Goal: Task Accomplishment & Management: Manage account settings

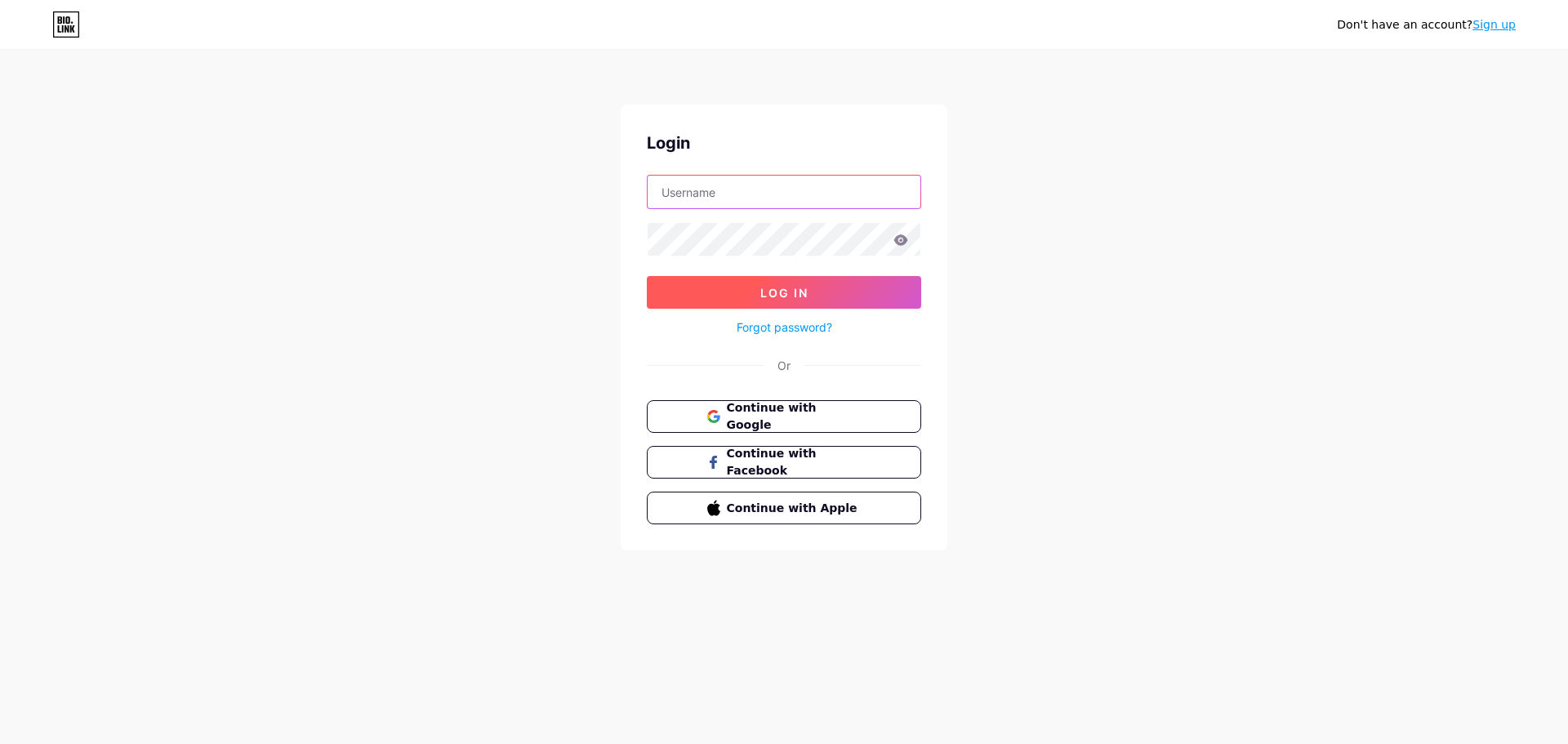
type input "[EMAIL_ADDRESS][DOMAIN_NAME]"
click at [774, 295] on span "Log In" at bounding box center [784, 293] width 48 height 14
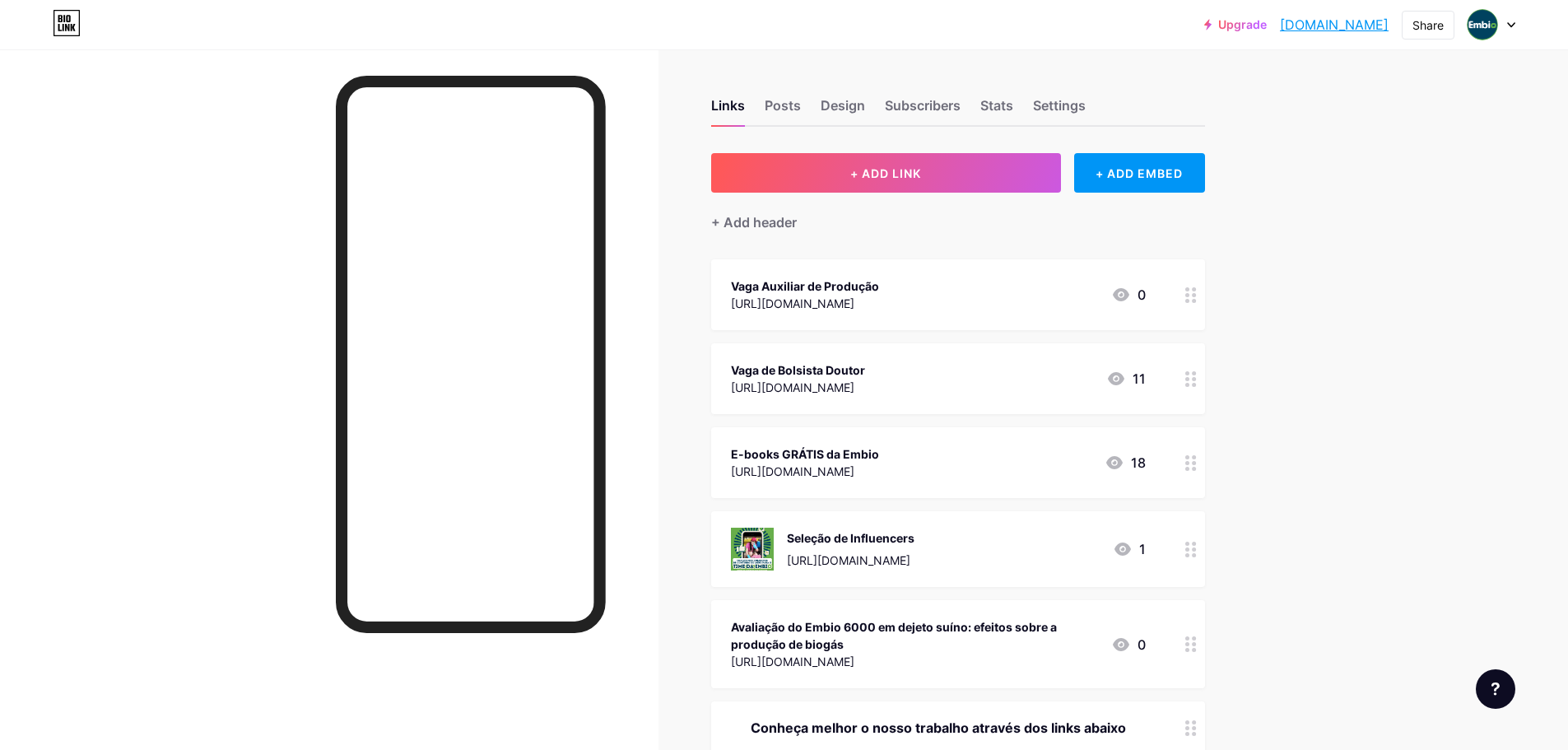
click at [993, 284] on div "Vaga Auxiliar de Produção [URL][DOMAIN_NAME] 0" at bounding box center [938, 295] width 415 height 38
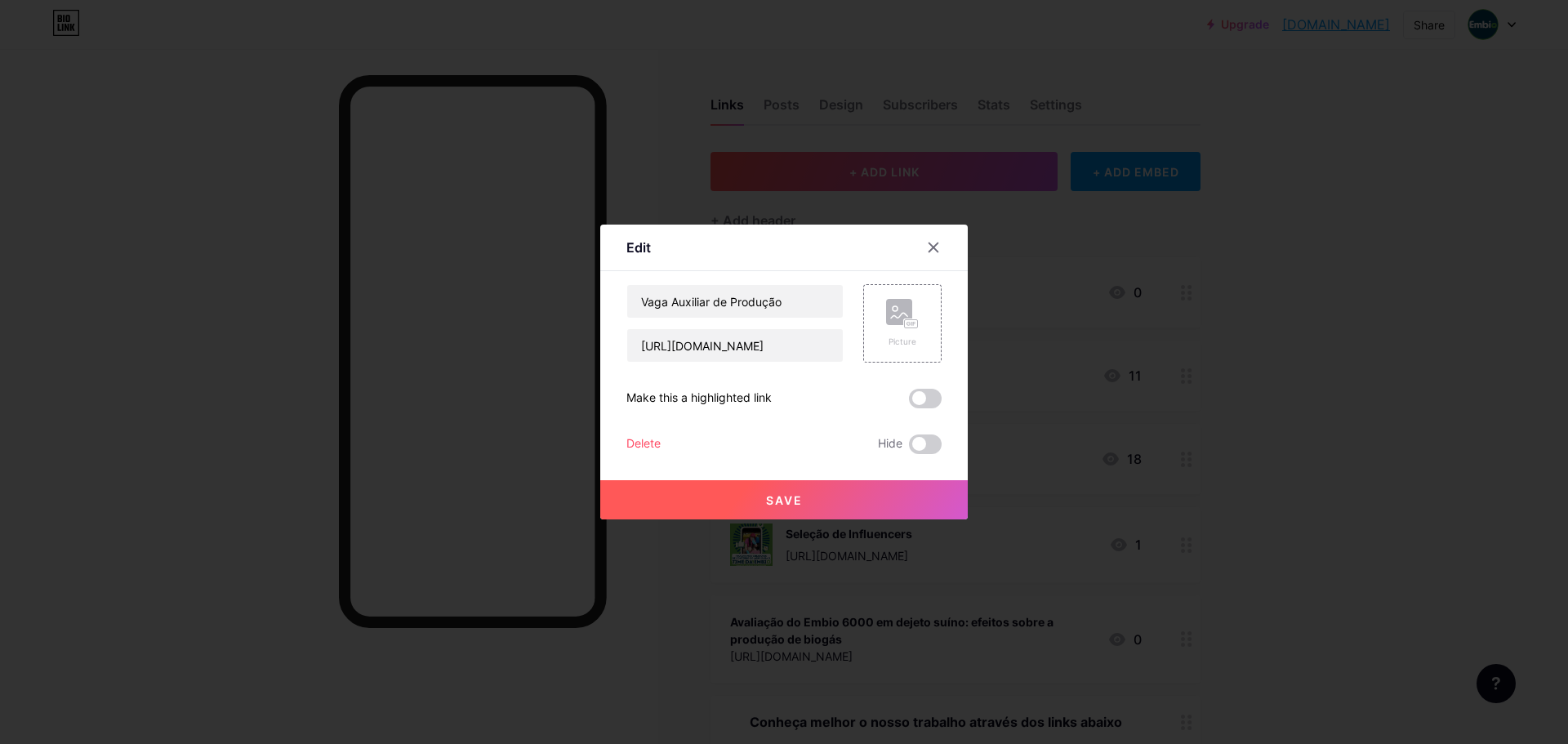
click at [651, 441] on div "Delete" at bounding box center [644, 444] width 34 height 20
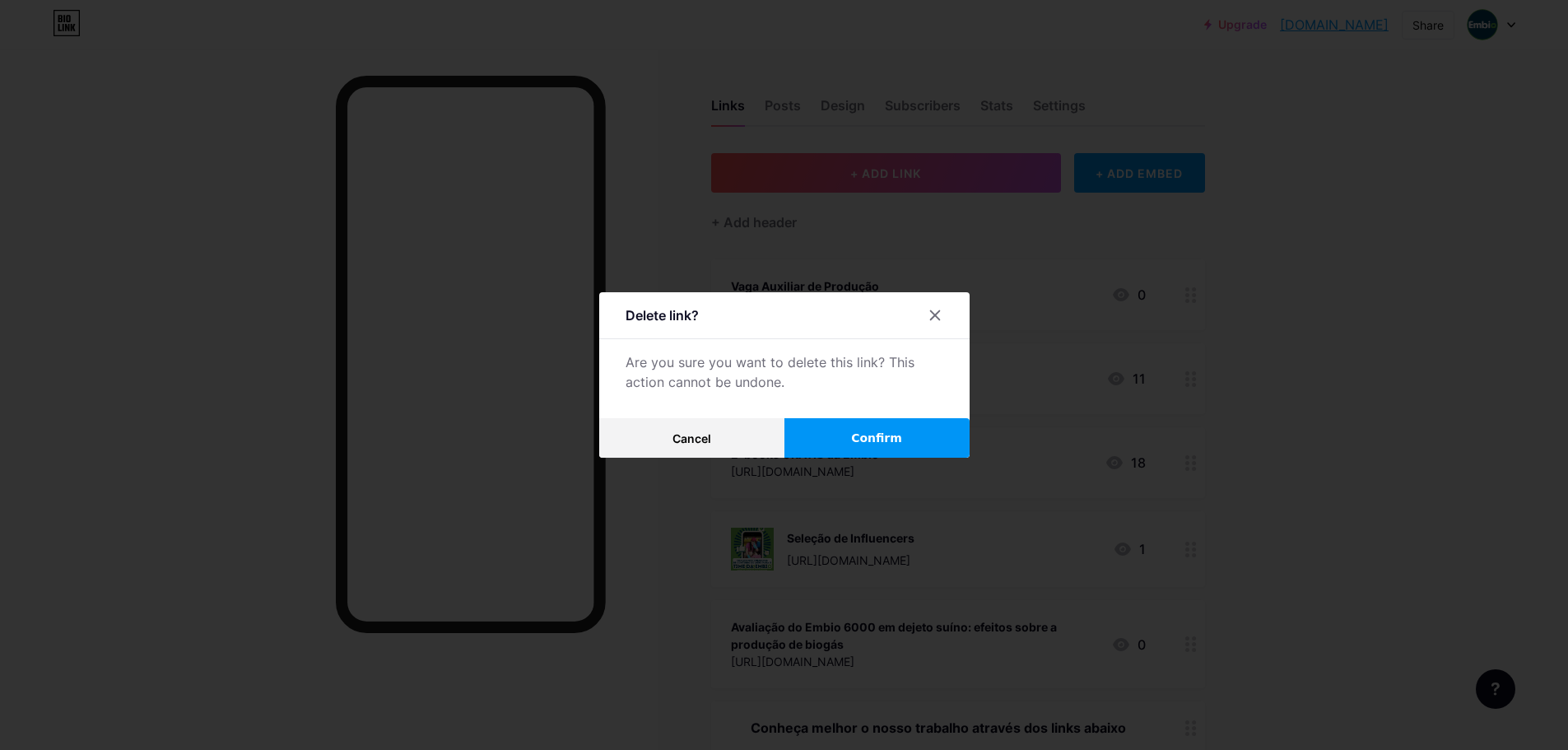
click at [898, 437] on span "Confirm" at bounding box center [877, 439] width 51 height 17
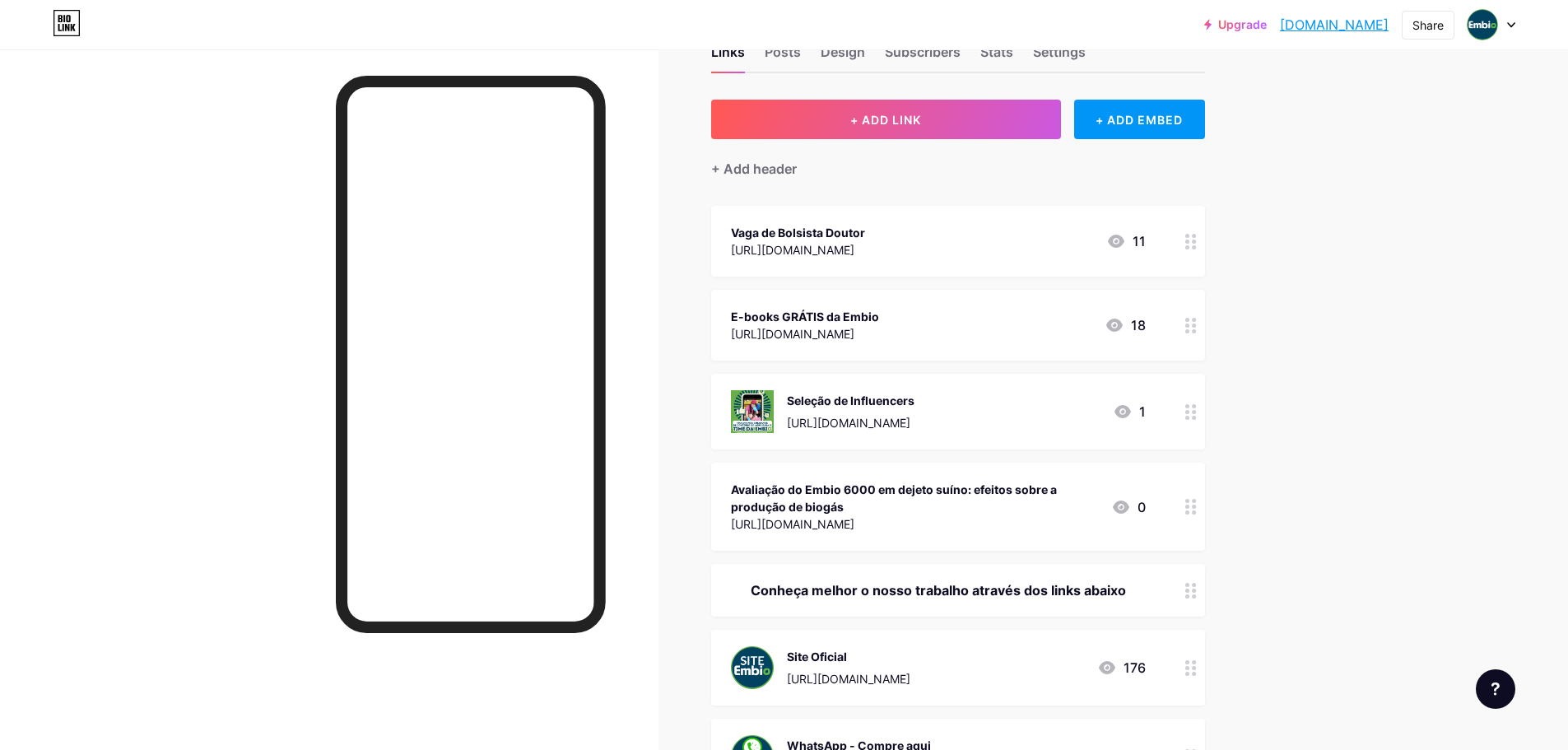
scroll to position [83, 0]
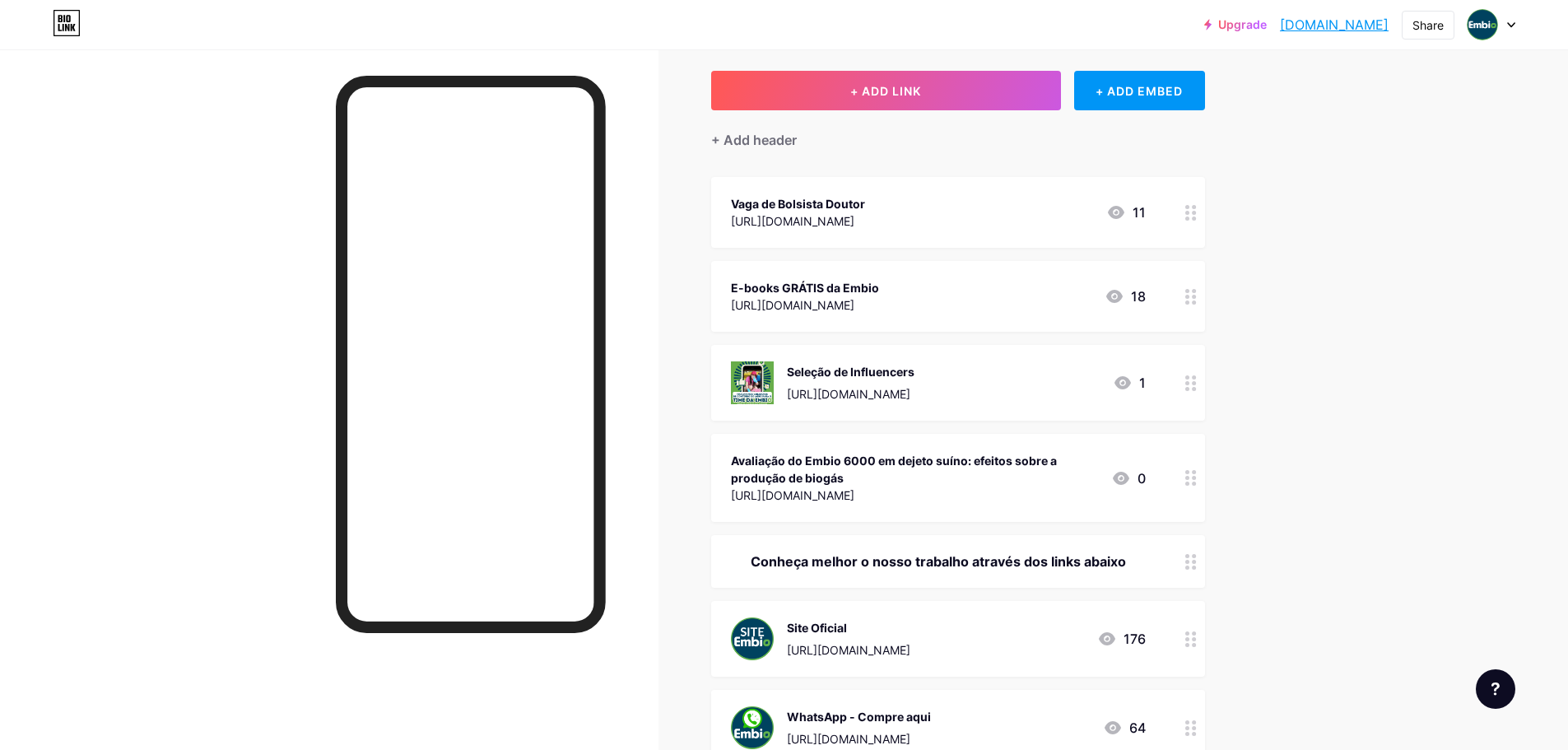
click at [1051, 383] on div "Seleção de Influencers [URL][DOMAIN_NAME] 1" at bounding box center [938, 383] width 415 height 43
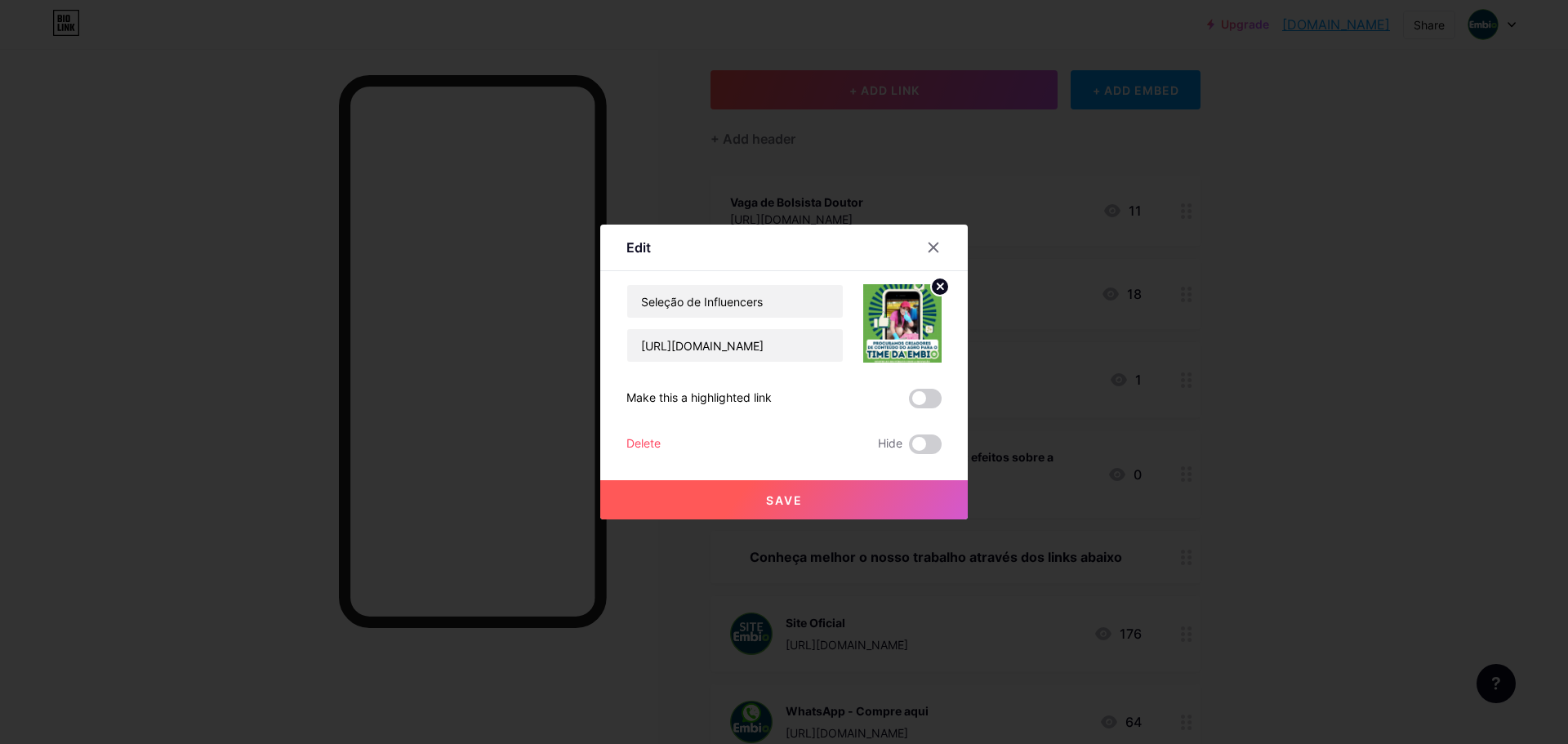
click at [651, 439] on div "Delete" at bounding box center [644, 444] width 34 height 20
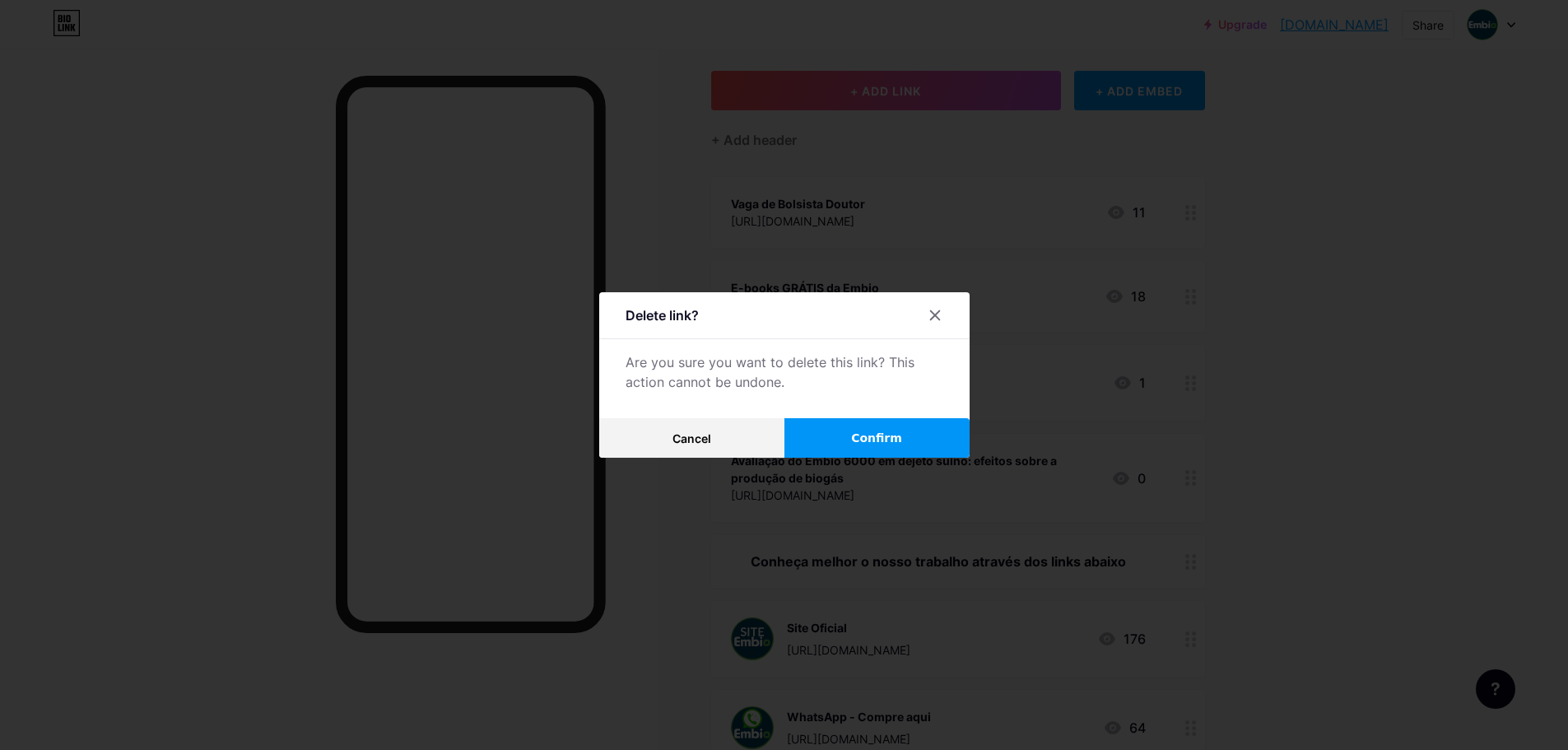
click at [873, 431] on span "Confirm" at bounding box center [877, 439] width 51 height 17
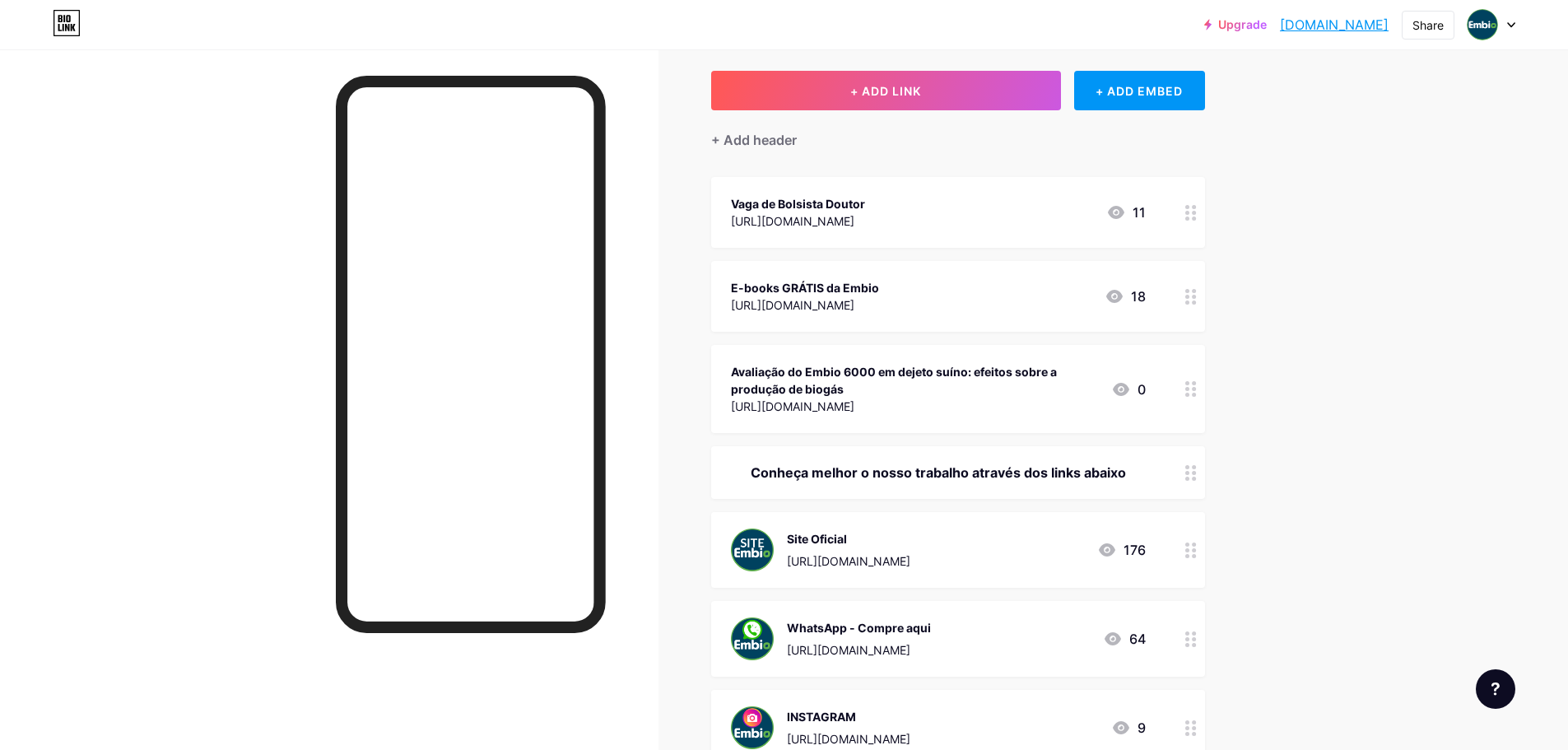
click at [961, 368] on div "Avaliação do Embio 6000 em dejeto suíno: efeitos sobre a produção de biogás" at bounding box center [914, 381] width 367 height 34
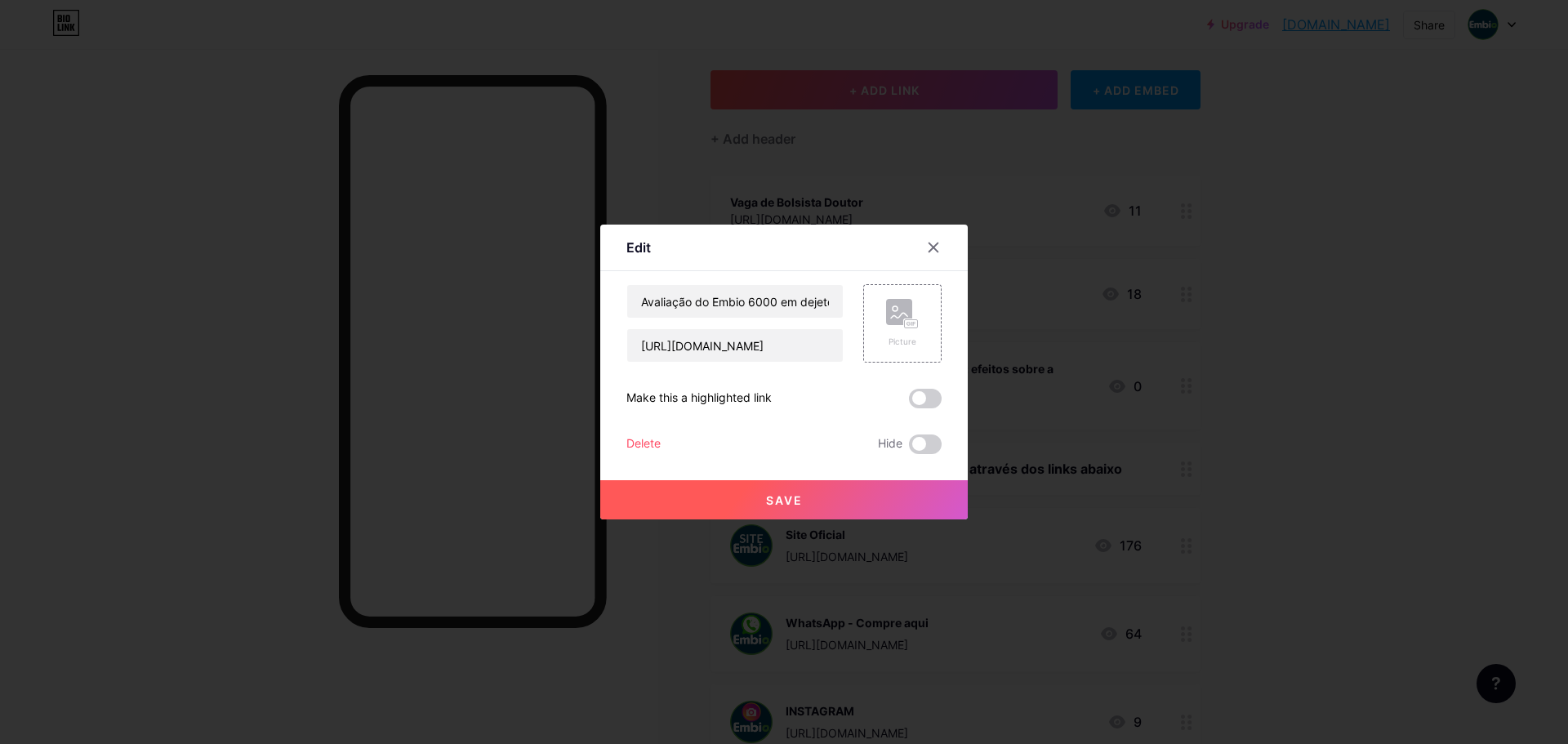
click at [641, 437] on div "Delete" at bounding box center [644, 444] width 34 height 20
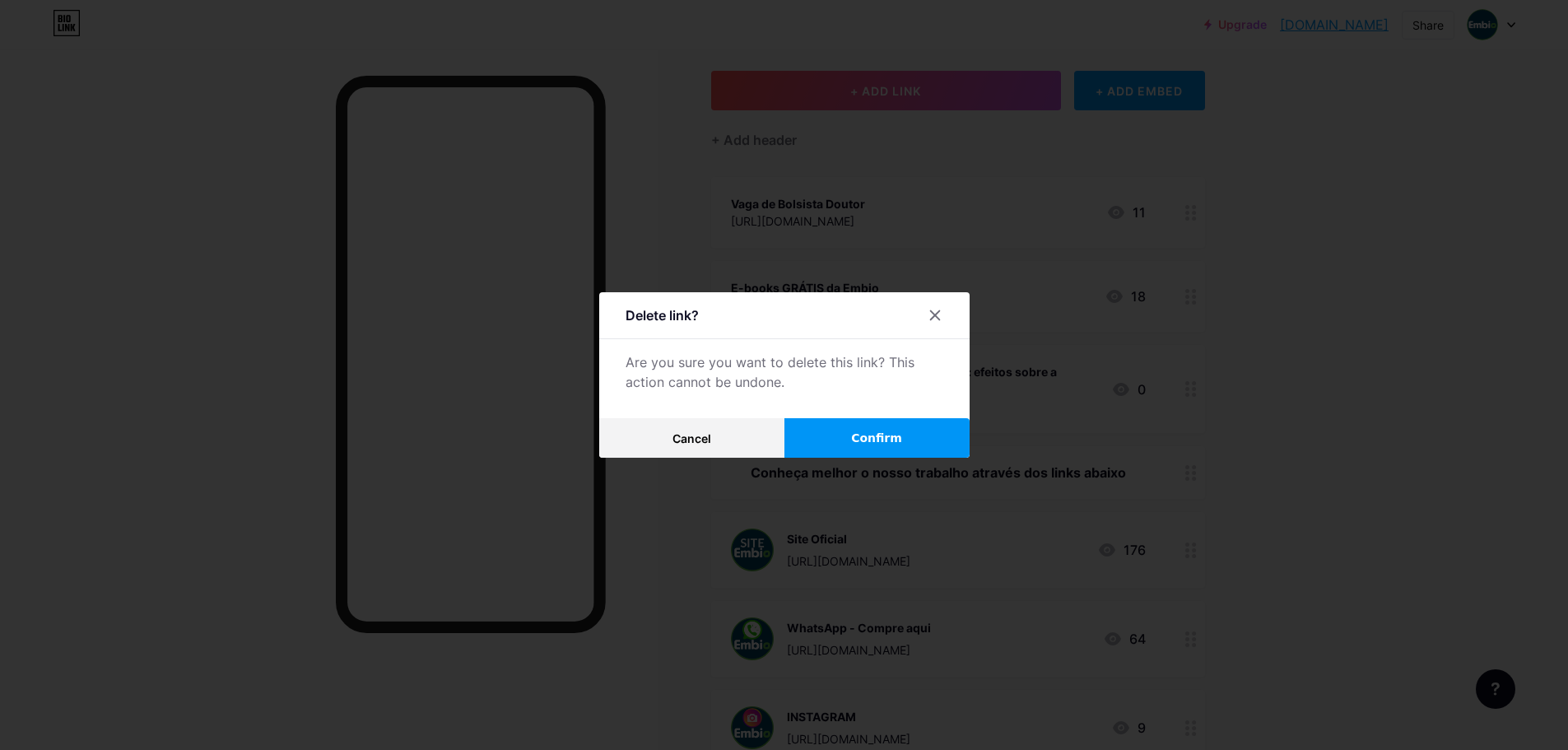
click at [860, 443] on span "Confirm" at bounding box center [877, 439] width 51 height 17
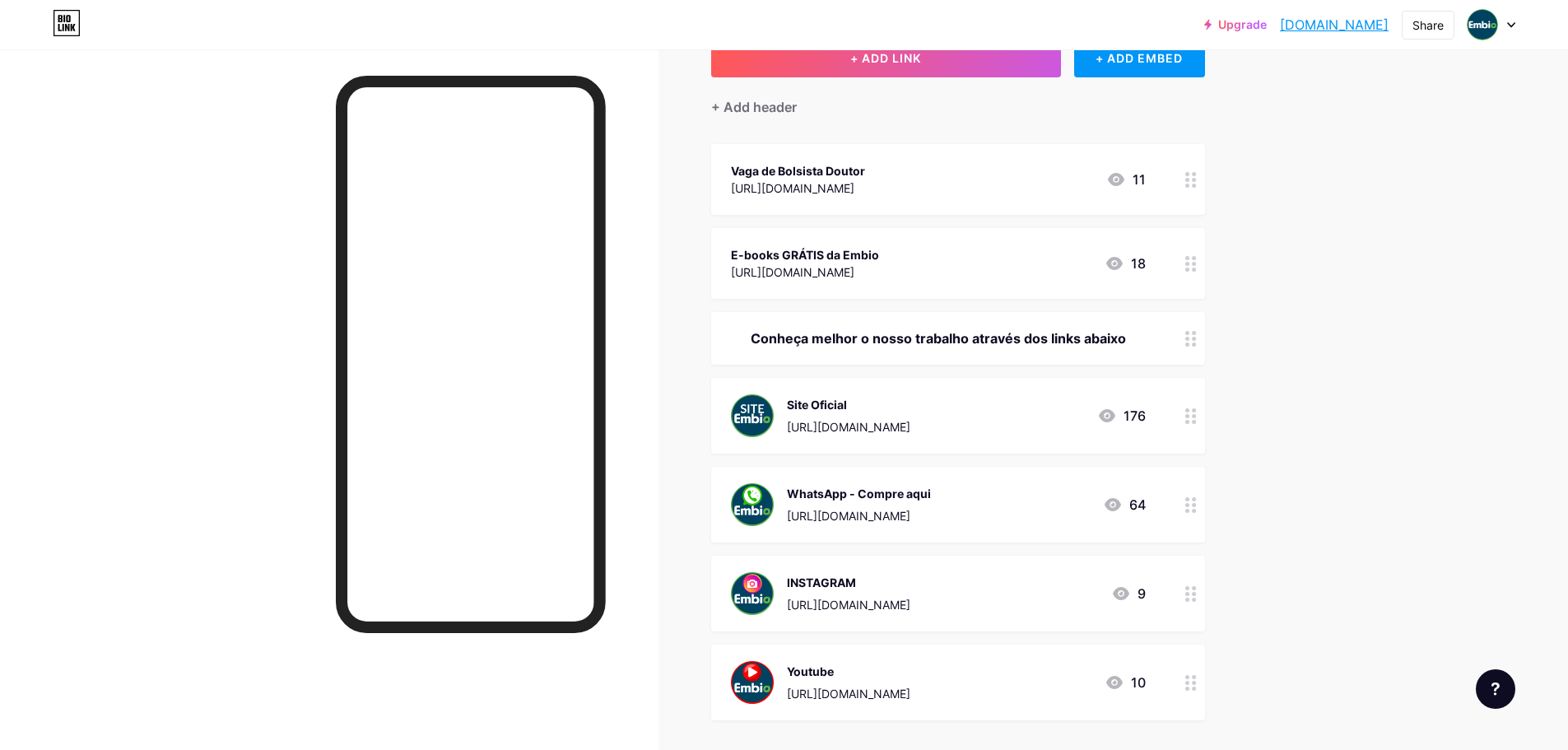
scroll to position [194, 0]
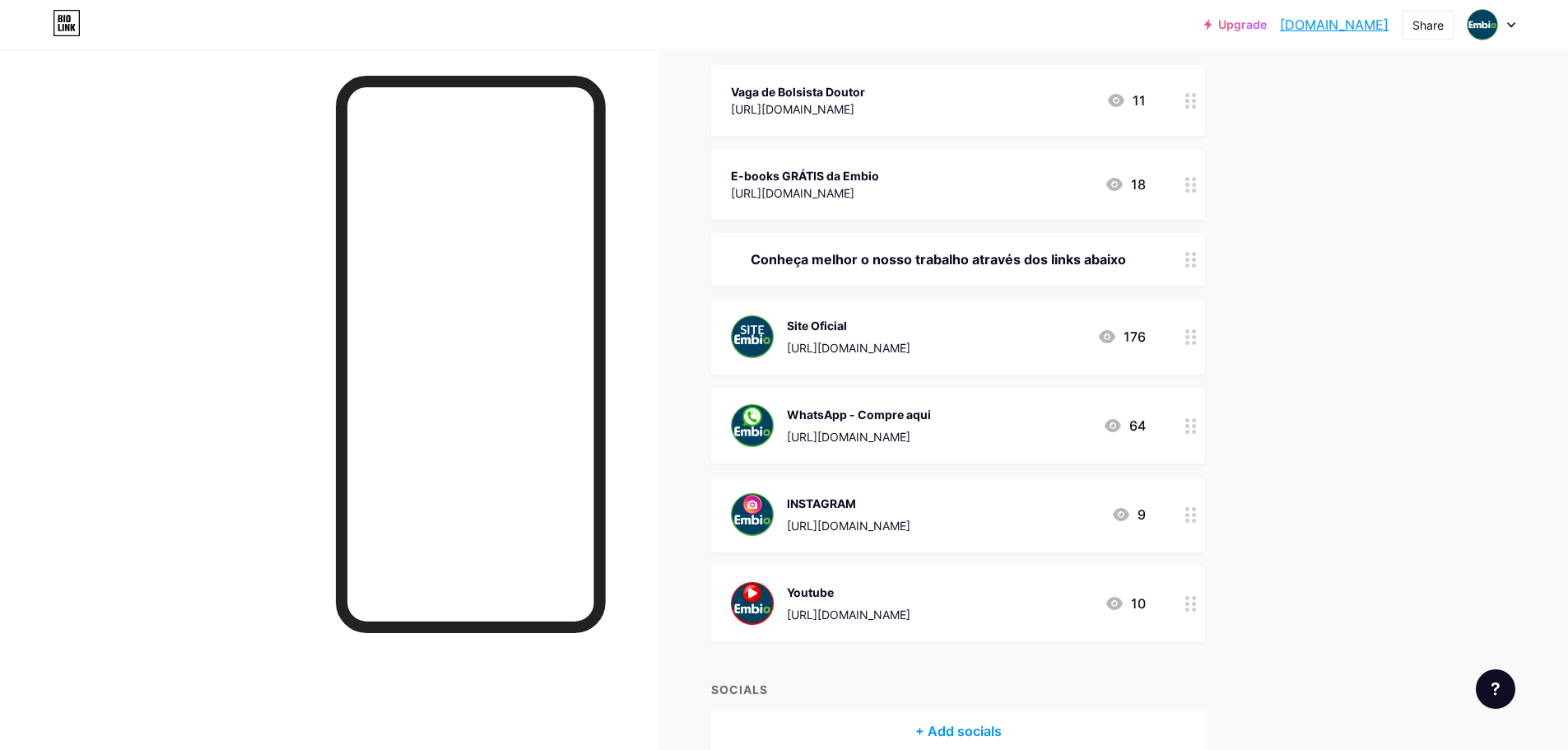
click at [961, 416] on div "WhatsApp - Compre aqui [URL][DOMAIN_NAME] 64" at bounding box center [938, 425] width 415 height 43
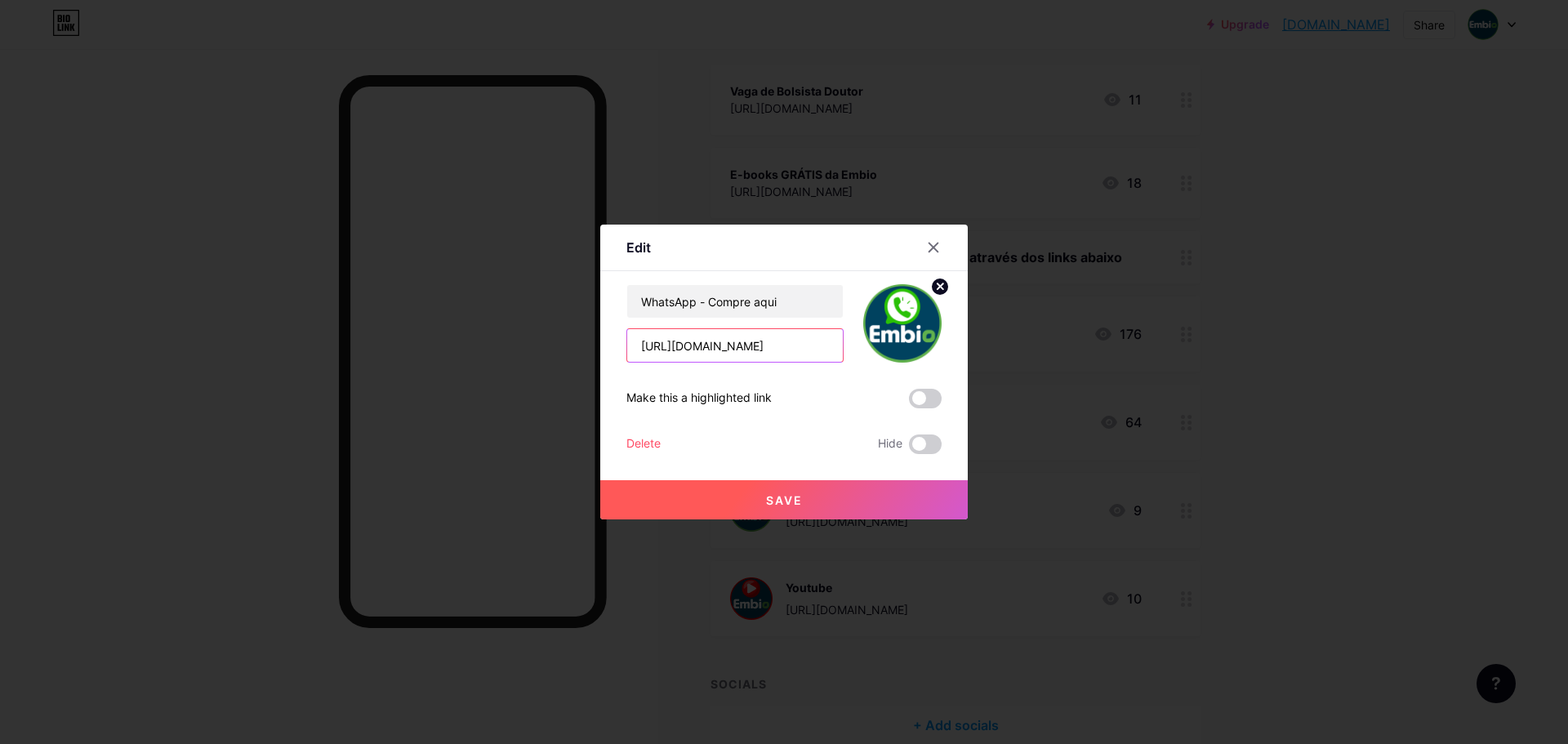
click at [741, 347] on input "[URL][DOMAIN_NAME]" at bounding box center [734, 346] width 215 height 33
drag, startPoint x: 751, startPoint y: 344, endPoint x: 808, endPoint y: 341, distance: 57.1
click at [808, 341] on input "[URL][DOMAIN_NAME]" at bounding box center [734, 346] width 215 height 33
paste input "9831-0722"
click at [779, 341] on input "[URL][DOMAIN_NAME]" at bounding box center [734, 346] width 215 height 33
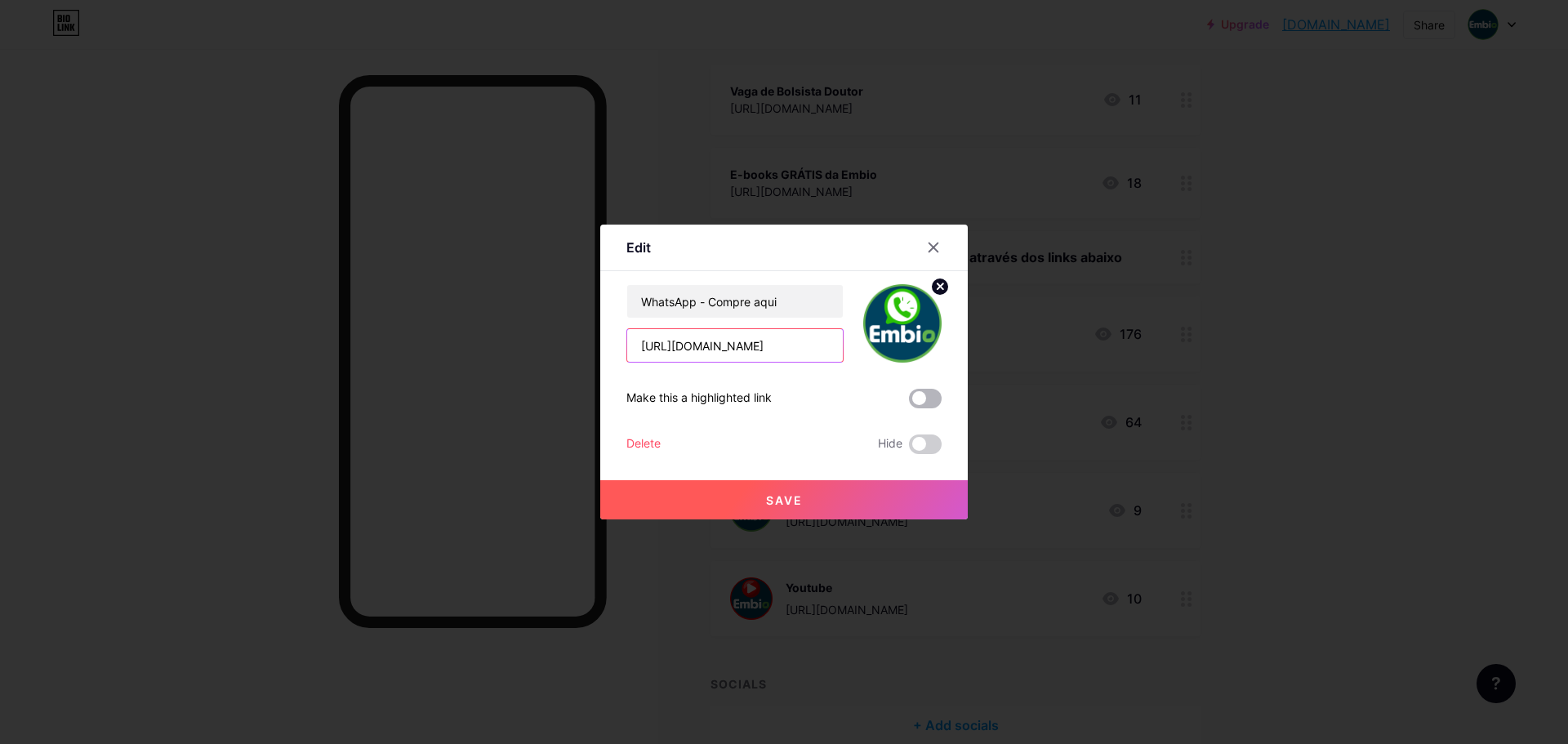
type input "[URL][DOMAIN_NAME]"
click at [926, 395] on span at bounding box center [925, 398] width 33 height 20
click at [909, 402] on input "checkbox" at bounding box center [909, 402] width 0 height 0
click at [794, 494] on span "Save" at bounding box center [784, 500] width 37 height 14
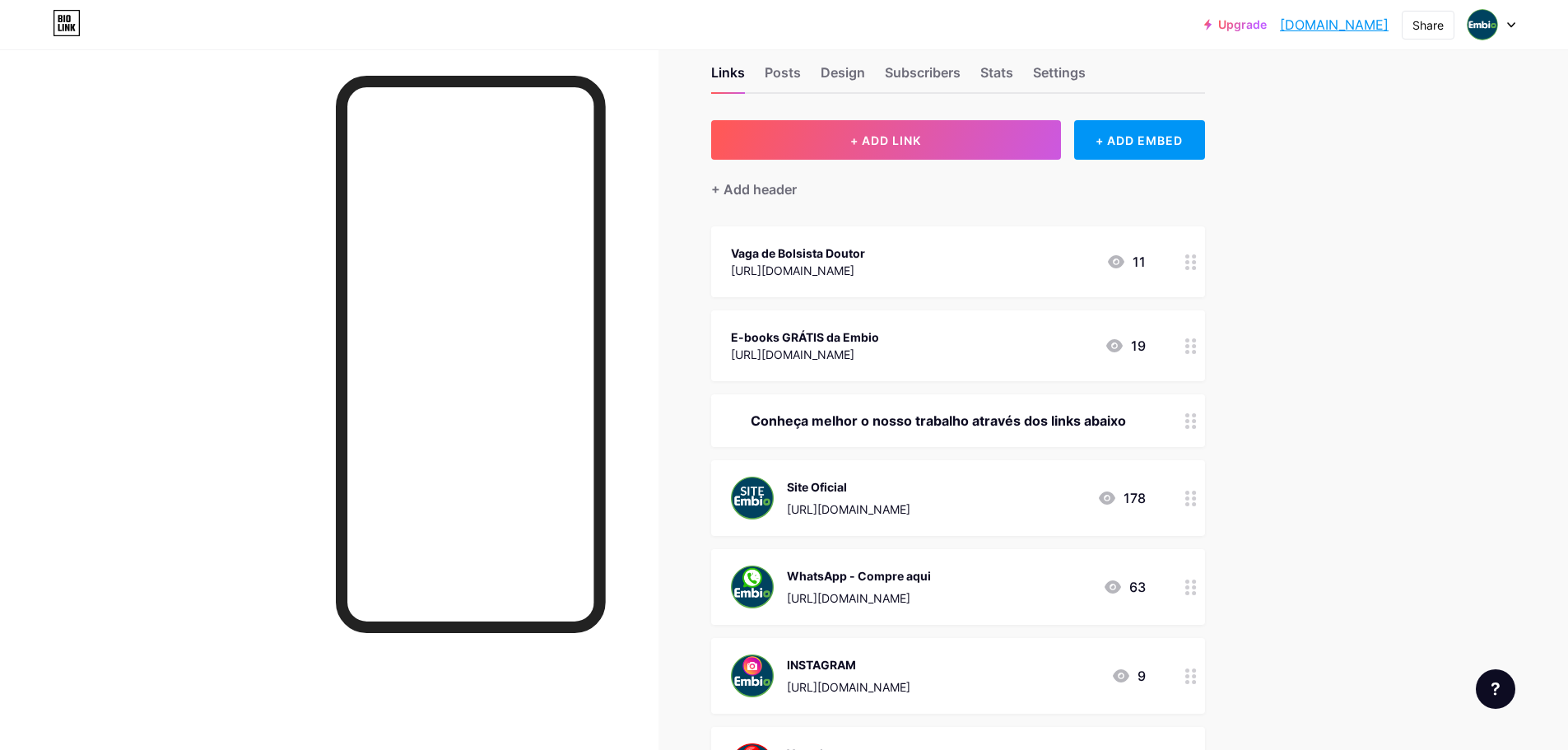
scroll to position [0, 0]
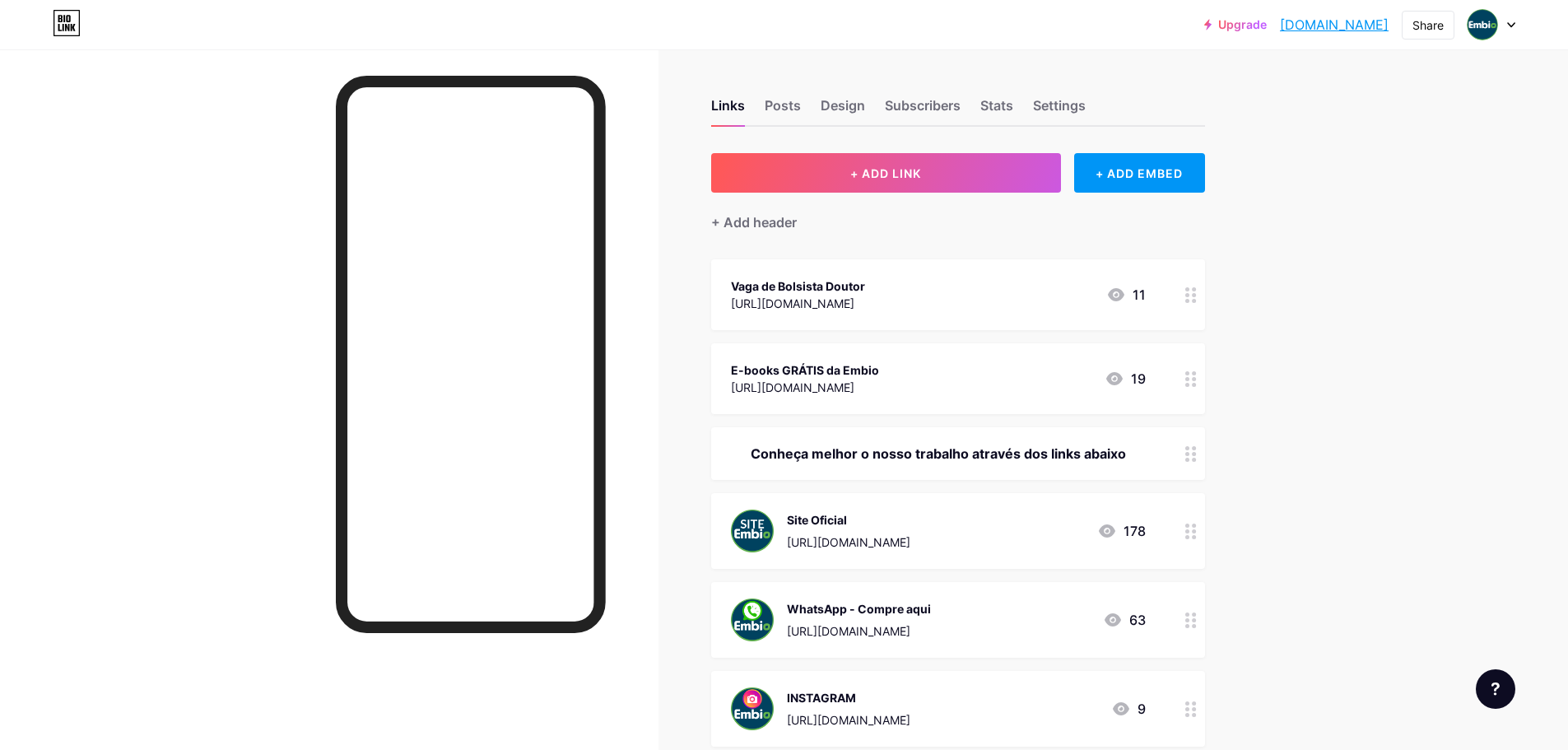
click at [865, 300] on div "[URL][DOMAIN_NAME]" at bounding box center [797, 304] width 134 height 17
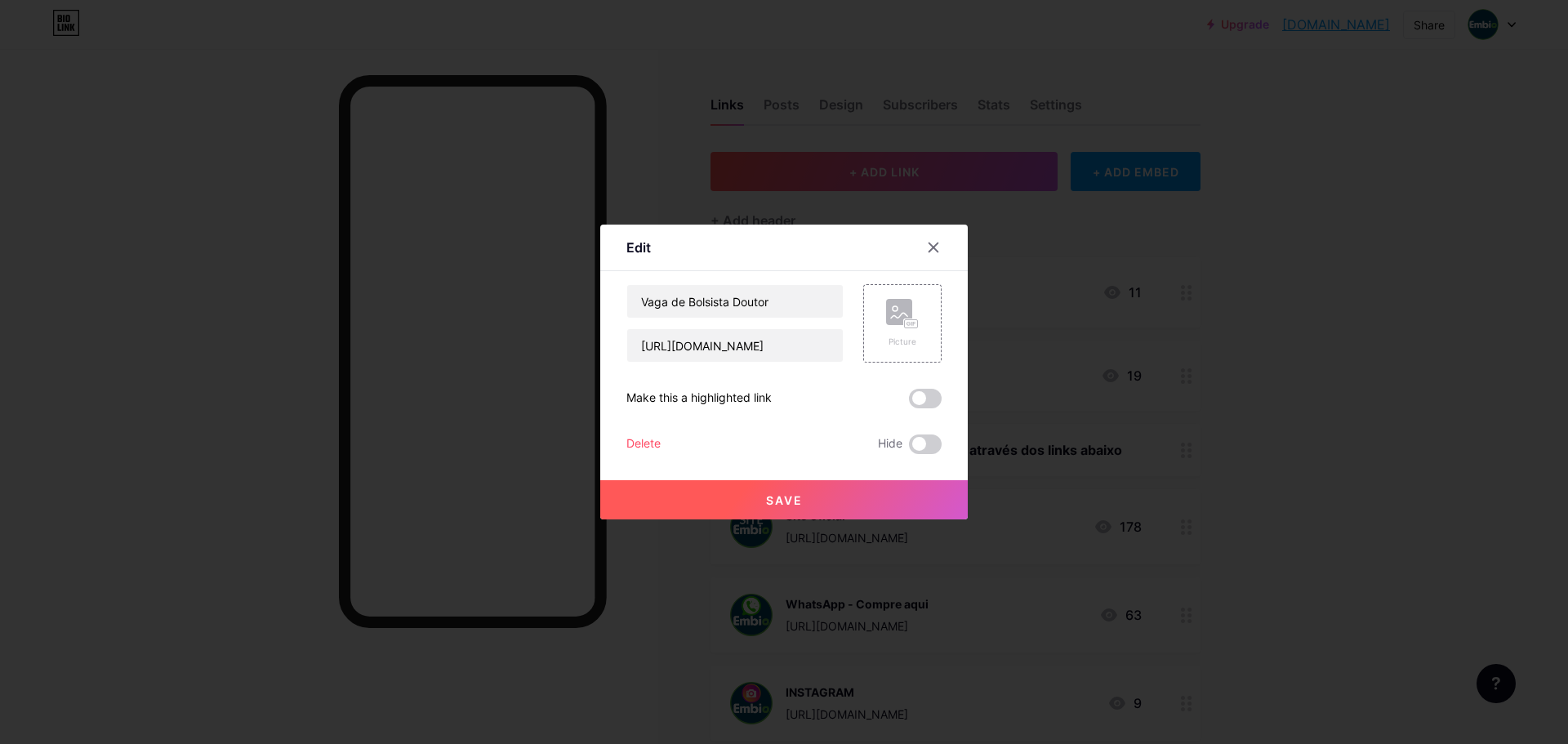
click at [645, 433] on div "Vaga de Bolsista Doutor [URL][DOMAIN_NAME] Picture Make this a highlighted link…" at bounding box center [784, 369] width 315 height 170
click at [645, 439] on div "Delete" at bounding box center [644, 444] width 34 height 20
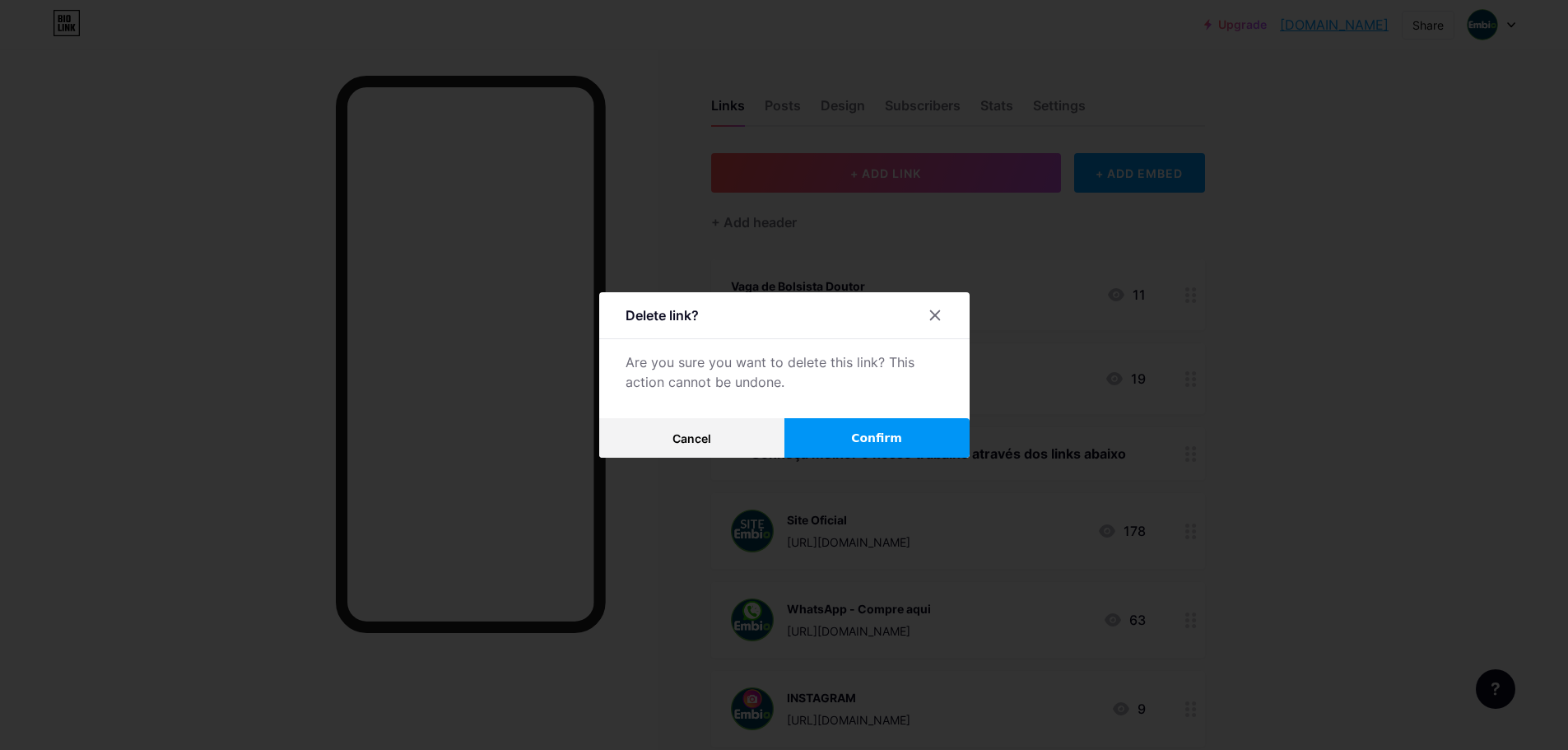
click at [858, 439] on button "Confirm" at bounding box center [876, 438] width 186 height 40
